Goal: Information Seeking & Learning: Find specific fact

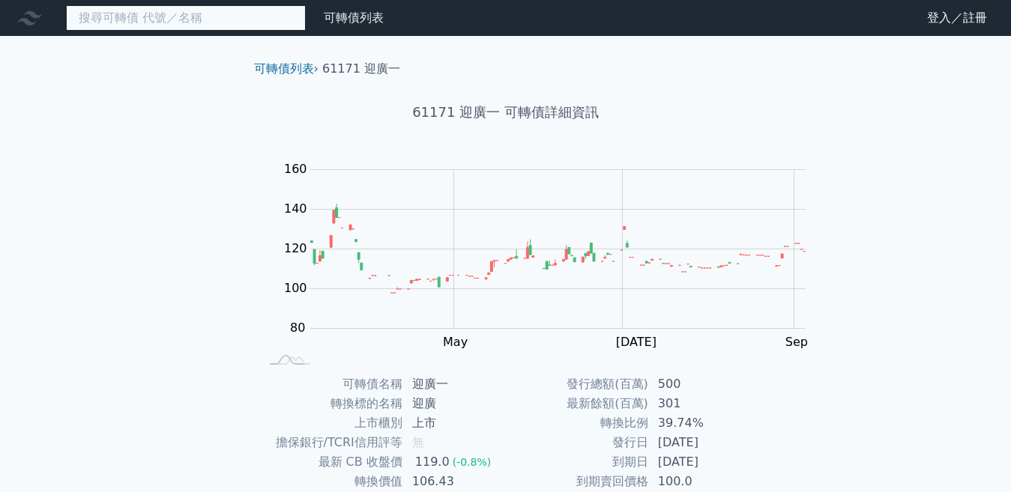
click at [183, 19] on input at bounding box center [186, 17] width 240 height 25
paste input "6207"
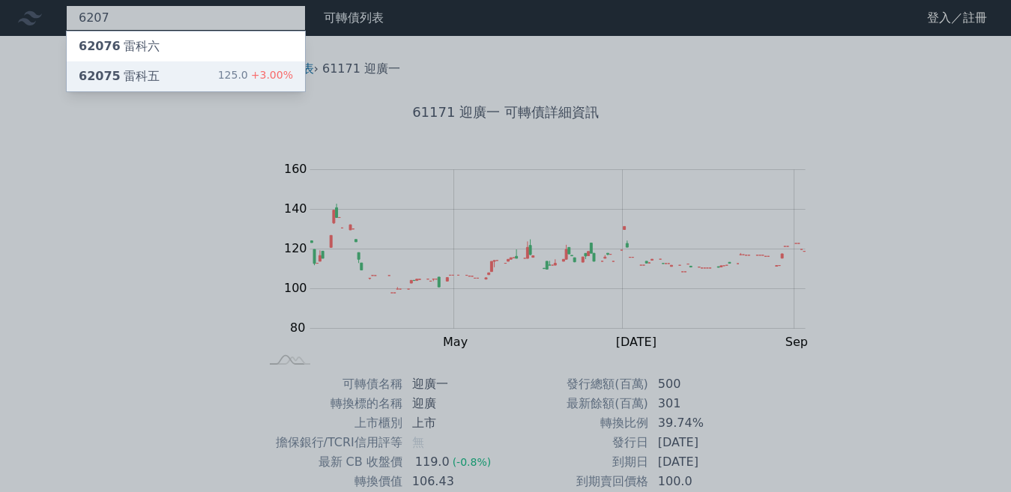
type input "6207"
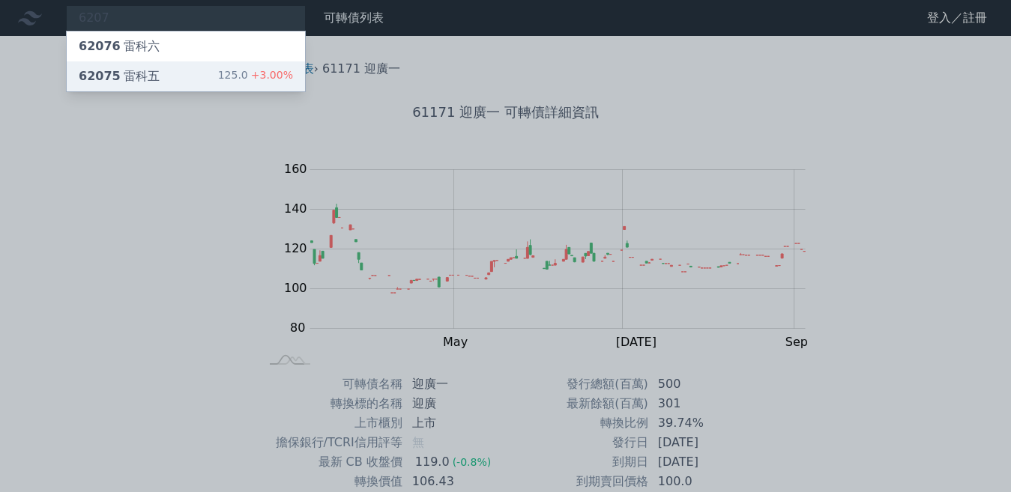
click at [106, 67] on div "62075 雷科五" at bounding box center [119, 76] width 81 height 18
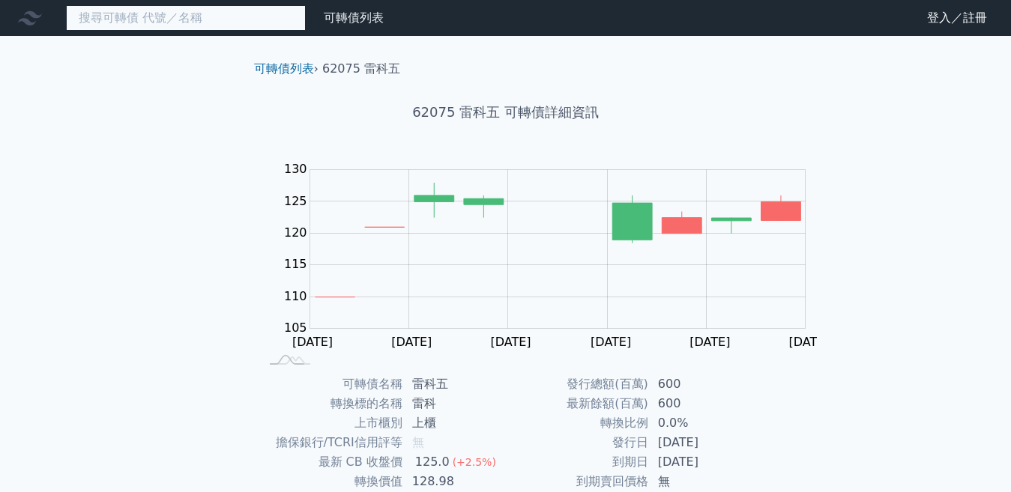
click at [192, 12] on input at bounding box center [186, 17] width 240 height 25
paste input "6207"
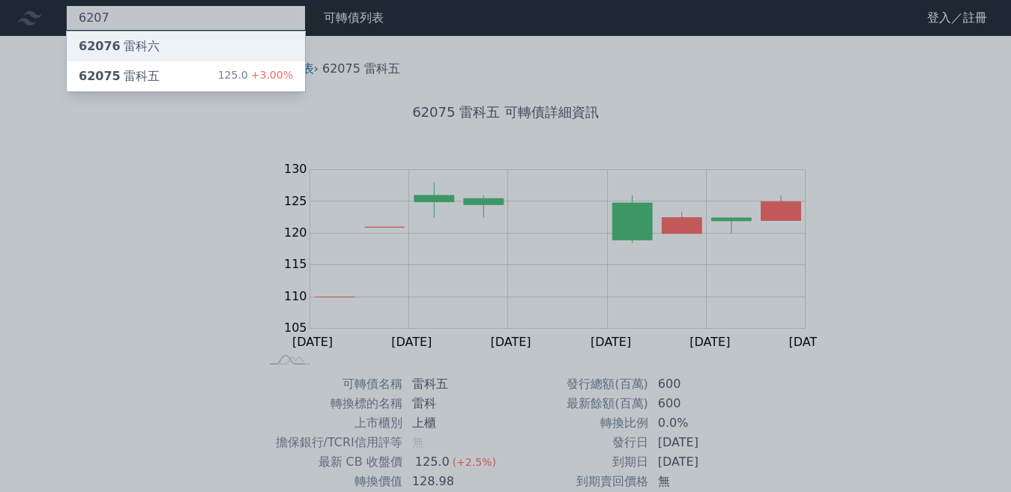
type input "6207"
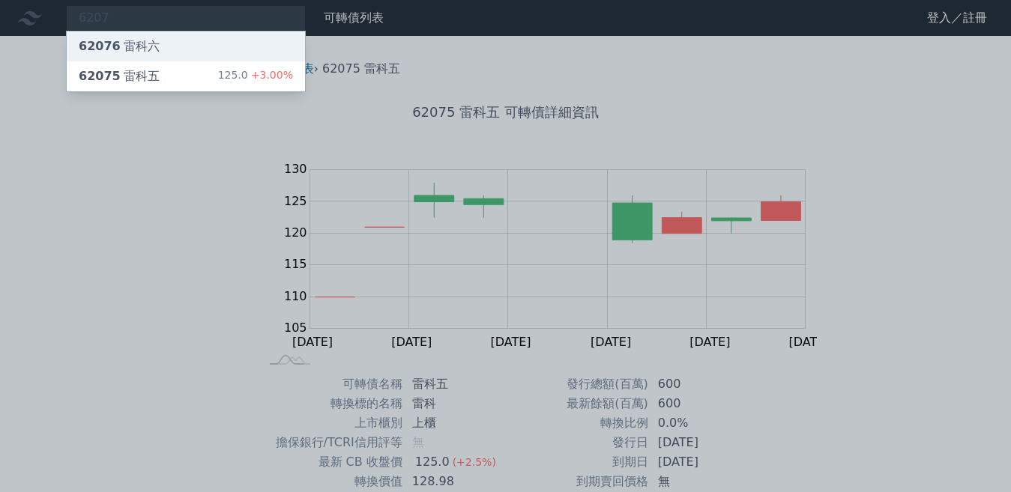
click at [107, 41] on div "62076 雷科六" at bounding box center [119, 46] width 81 height 18
